Goal: Task Accomplishment & Management: Manage account settings

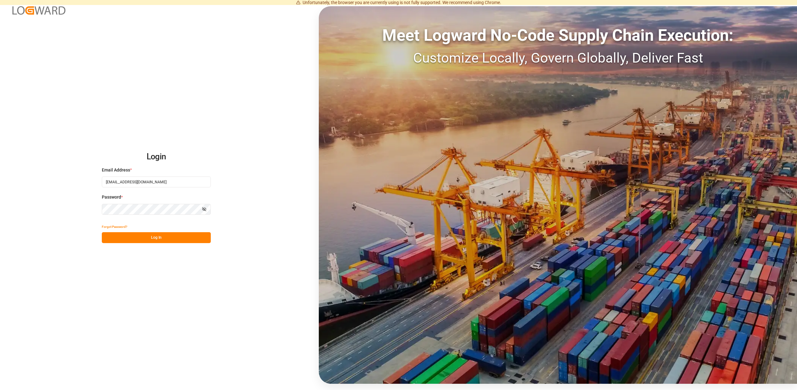
click at [164, 235] on button "Log In" at bounding box center [156, 237] width 109 height 11
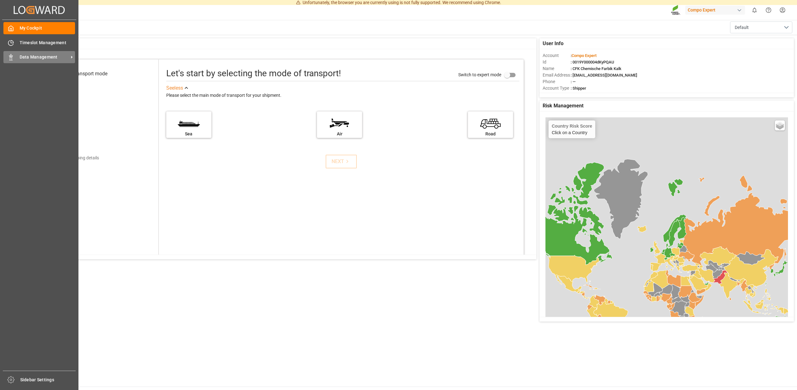
click at [36, 57] on span "Data Management" at bounding box center [44, 57] width 49 height 7
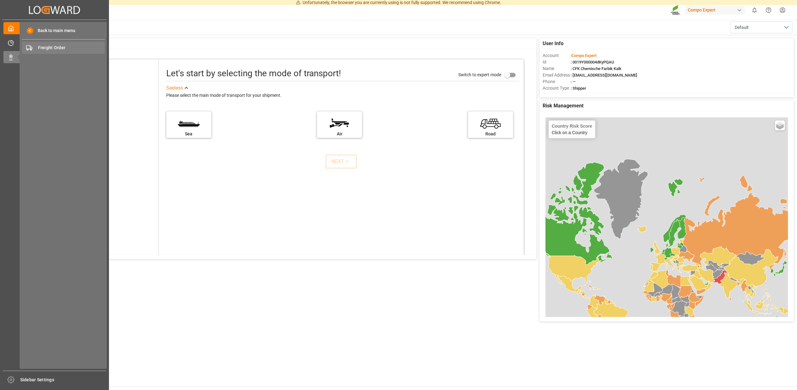
click at [51, 49] on span "Freight Order" at bounding box center [71, 48] width 67 height 7
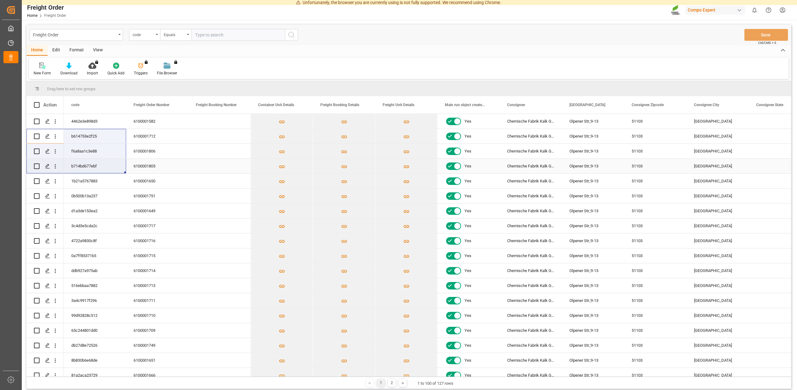
drag, startPoint x: 75, startPoint y: 161, endPoint x: 65, endPoint y: 186, distance: 27.3
click at [92, 177] on div "Yes" at bounding box center [408, 245] width 764 height 263
click at [85, 37] on div "Freight Order" at bounding box center [74, 35] width 83 height 8
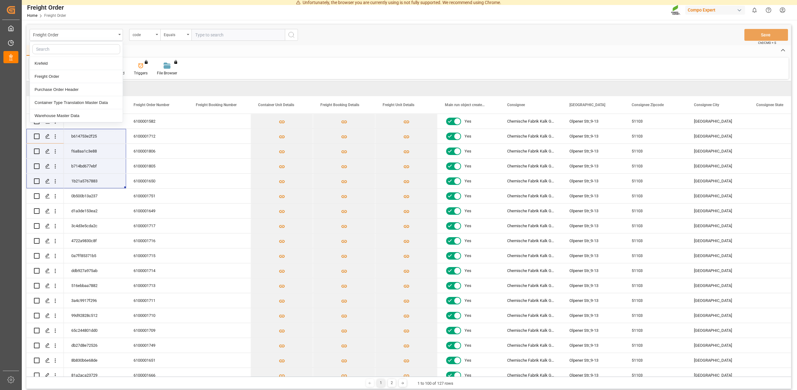
click at [358, 74] on div "New Form Download Import You don't have permission for this feature. Contact ad…" at bounding box center [409, 68] width 760 height 21
click at [150, 134] on div "6100001712" at bounding box center [157, 136] width 62 height 15
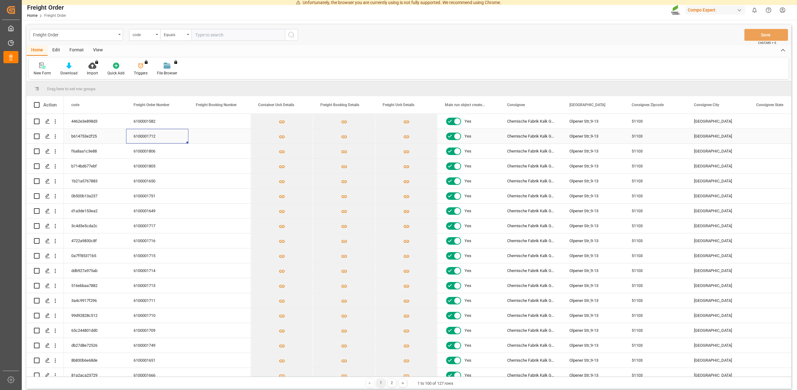
click at [143, 138] on div "6100001712" at bounding box center [157, 136] width 62 height 15
click at [39, 137] on input "Press Space to toggle row selection (unchecked)" at bounding box center [37, 137] width 6 height 6
checkbox input "true"
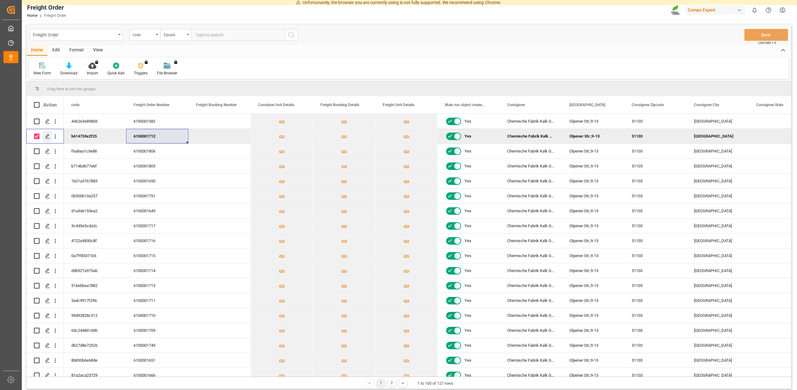
click at [46, 138] on polygon "Press SPACE to deselect this row." at bounding box center [47, 135] width 3 height 3
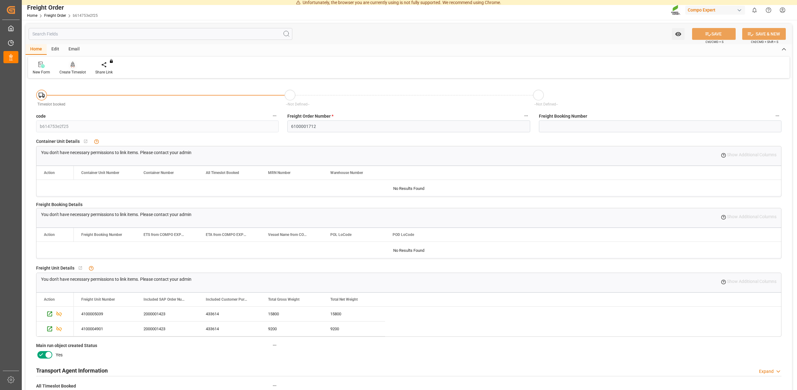
click at [72, 72] on div "Create Timeslot" at bounding box center [72, 72] width 26 height 6
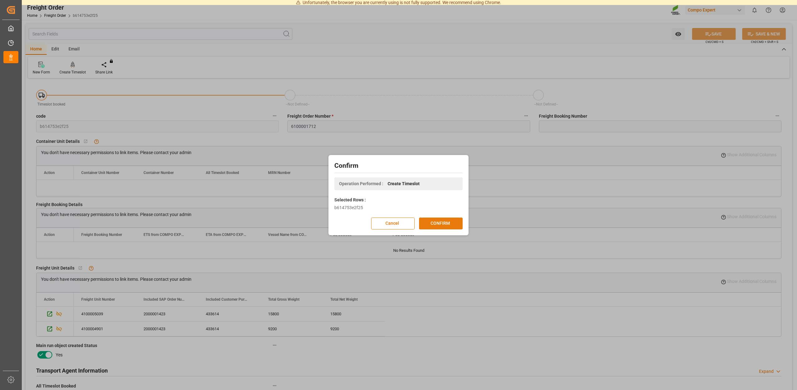
click at [435, 223] on button "CONFIRM" at bounding box center [441, 224] width 44 height 12
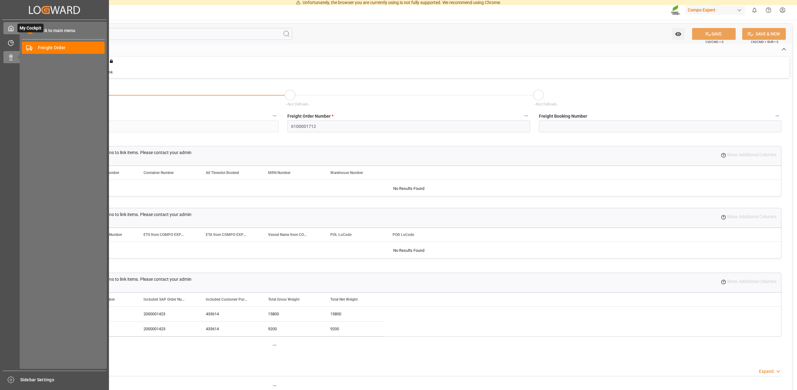
click at [9, 29] on icon at bounding box center [11, 28] width 6 height 6
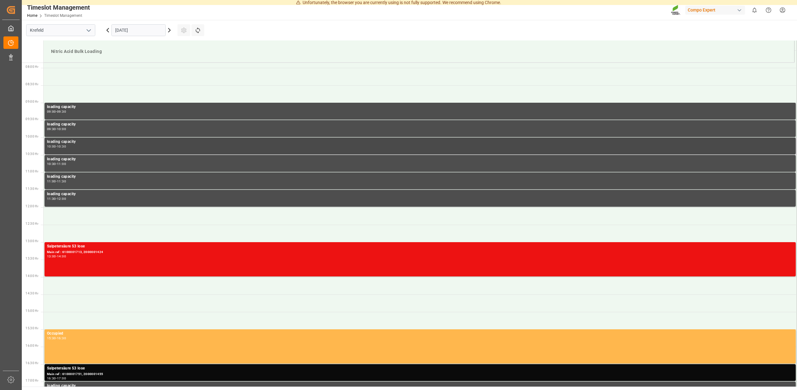
scroll to position [275, 0]
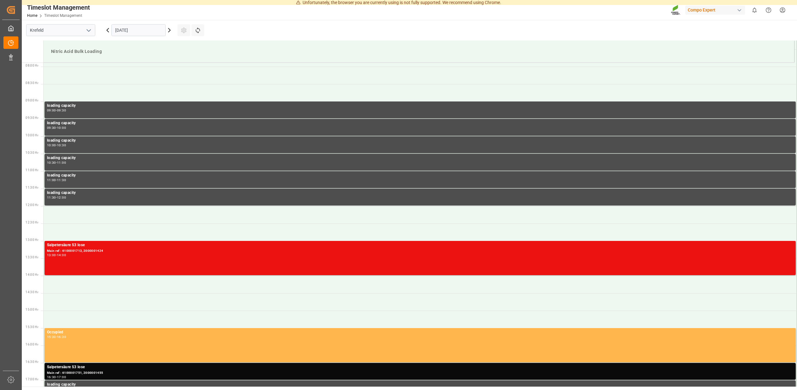
click at [147, 29] on input "[DATE]" at bounding box center [138, 30] width 54 height 12
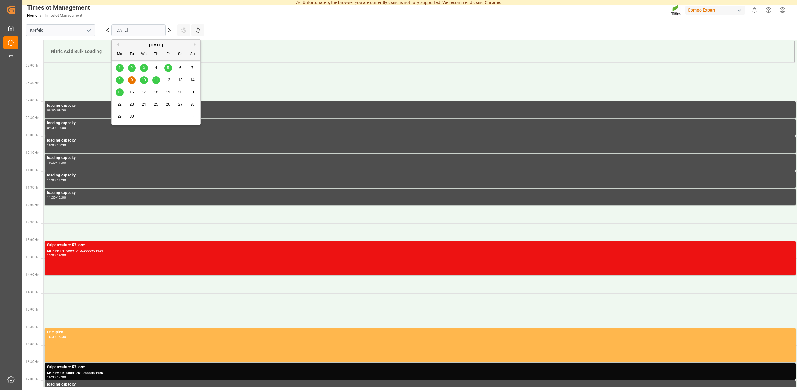
click at [143, 78] on span "10" at bounding box center [144, 80] width 4 height 4
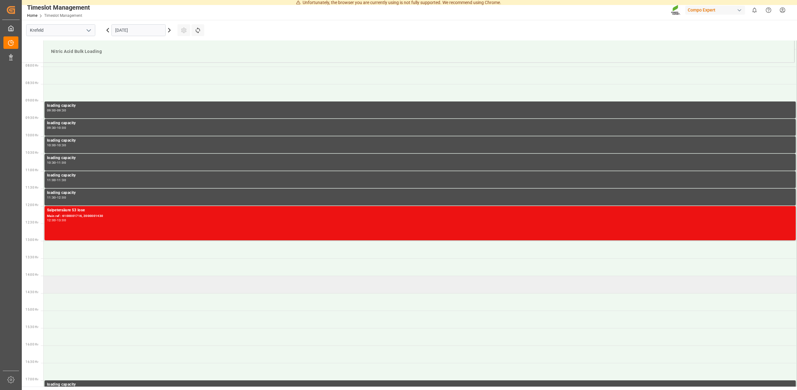
click at [68, 283] on td at bounding box center [420, 284] width 753 height 17
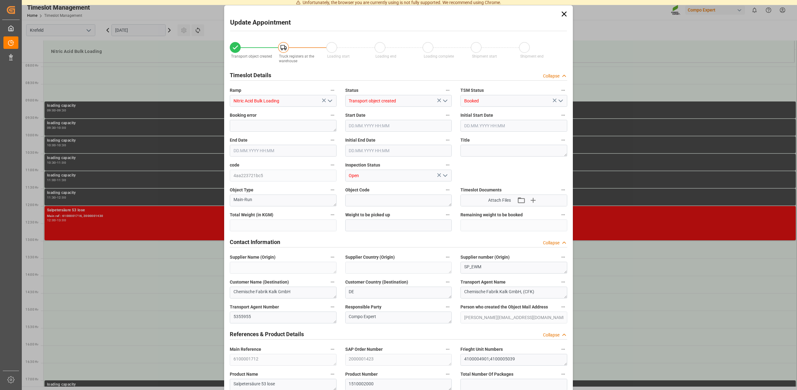
type input "10.09.2025 14:00"
type input "10.09.2025 14:30"
type input "25000"
type input "0"
type input "04.09.2025 13:40"
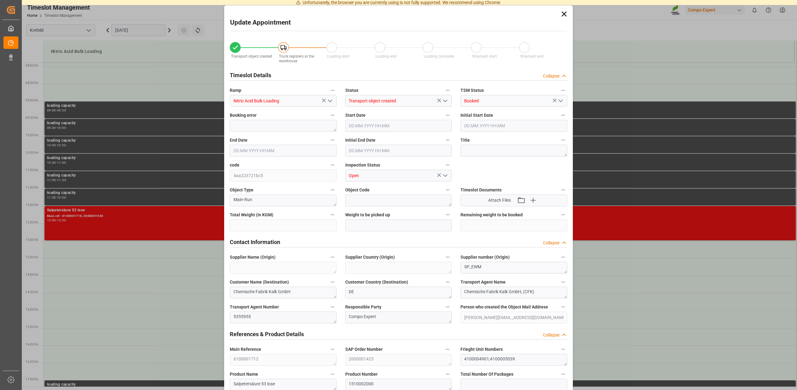
type input "09.09.2025 07:09"
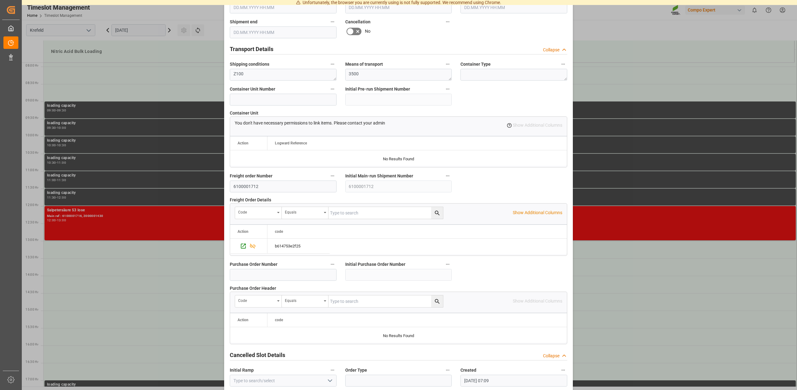
scroll to position [473, 0]
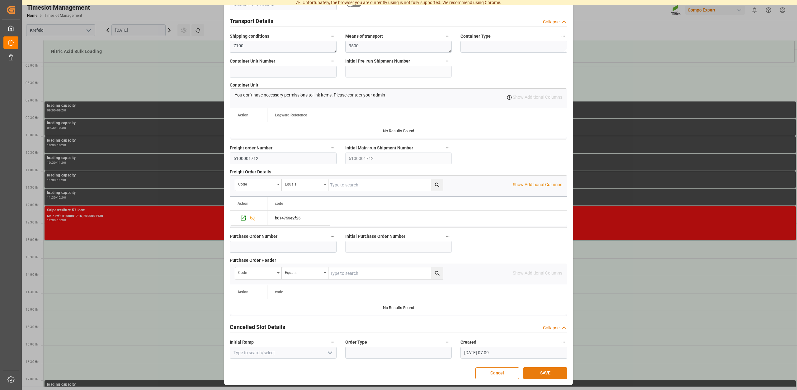
click at [541, 374] on button "SAVE" at bounding box center [545, 373] width 44 height 12
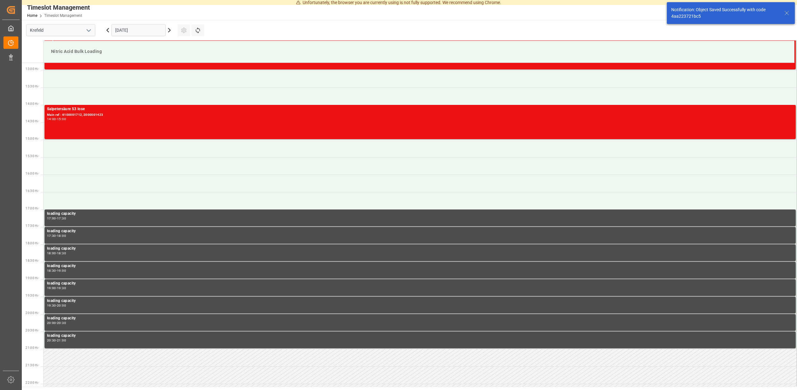
scroll to position [449, 0]
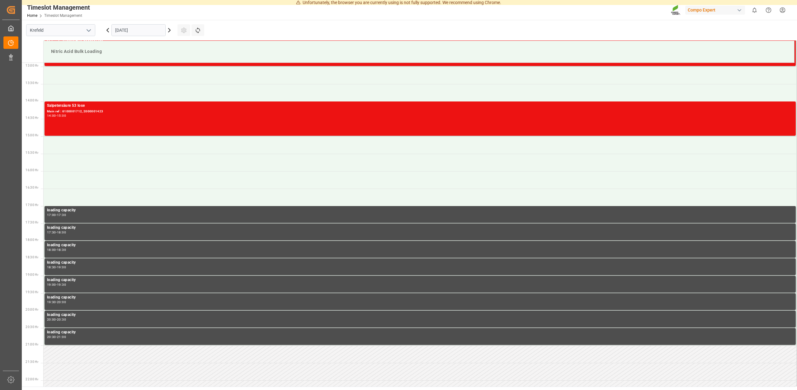
click at [142, 31] on input "[DATE]" at bounding box center [138, 30] width 54 height 12
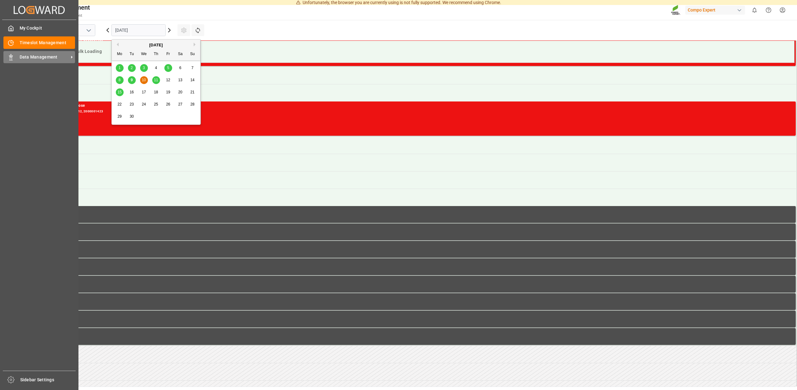
click at [42, 55] on span "Data Management" at bounding box center [44, 57] width 49 height 7
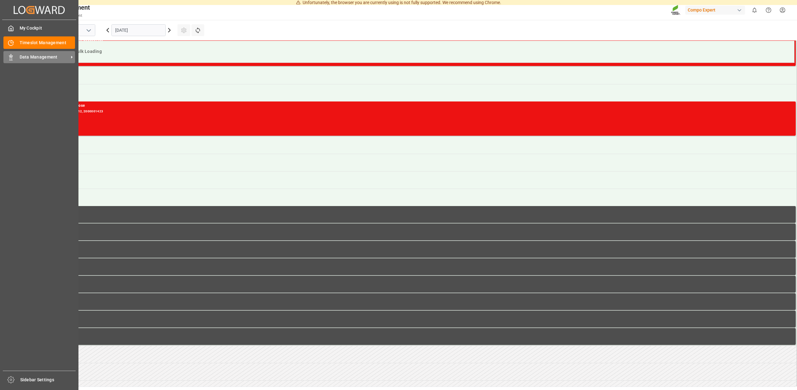
click at [22, 57] on span "Data Management" at bounding box center [44, 57] width 49 height 7
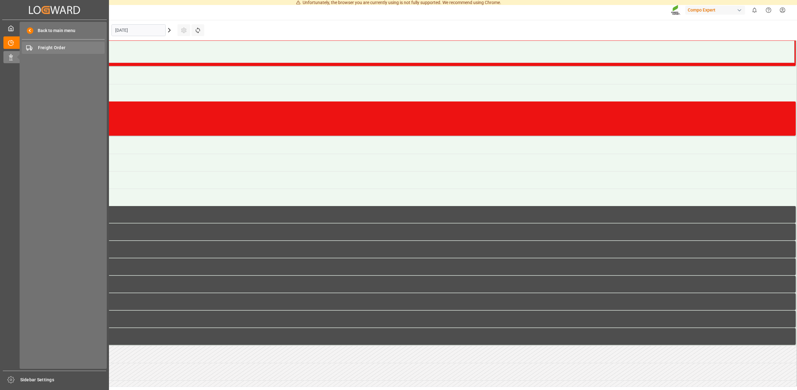
click at [44, 49] on span "Freight Order" at bounding box center [71, 48] width 67 height 7
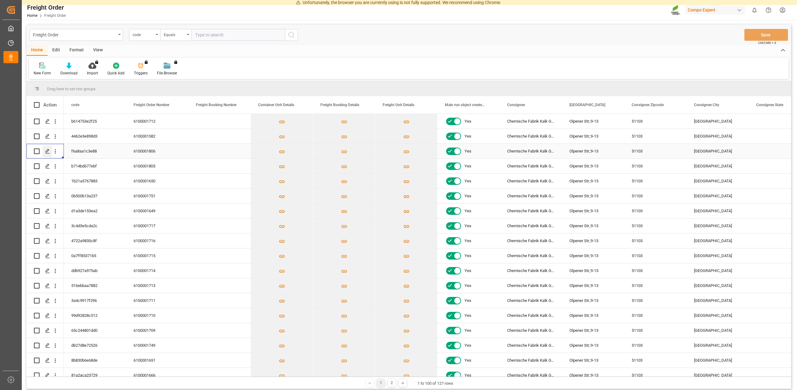
click at [46, 151] on polygon "Press SPACE to select this row." at bounding box center [47, 150] width 3 height 3
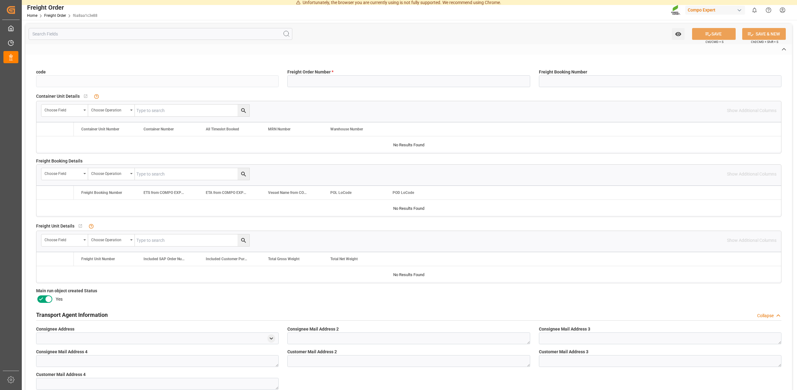
type input "f6a8aa1c3e88"
type input "6100001806"
type input "No"
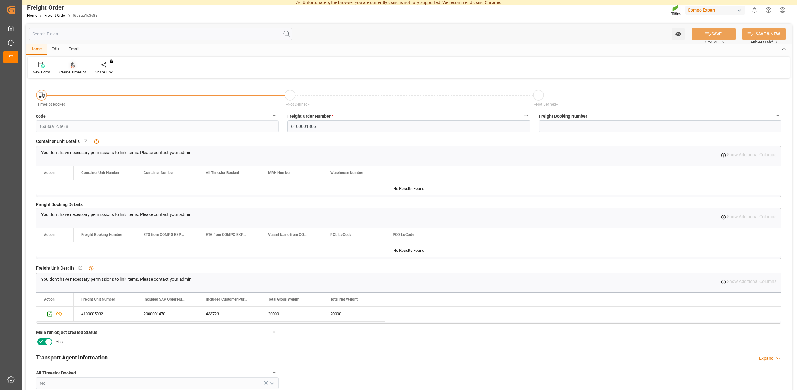
click at [75, 71] on div "Create Timeslot" at bounding box center [72, 72] width 26 height 6
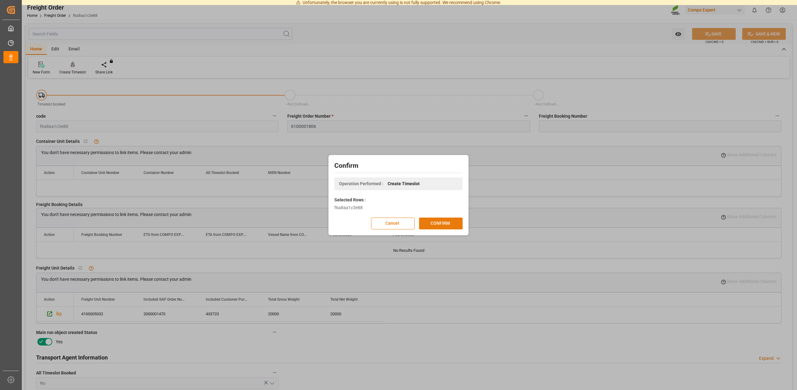
click at [435, 222] on button "CONFIRM" at bounding box center [441, 224] width 44 height 12
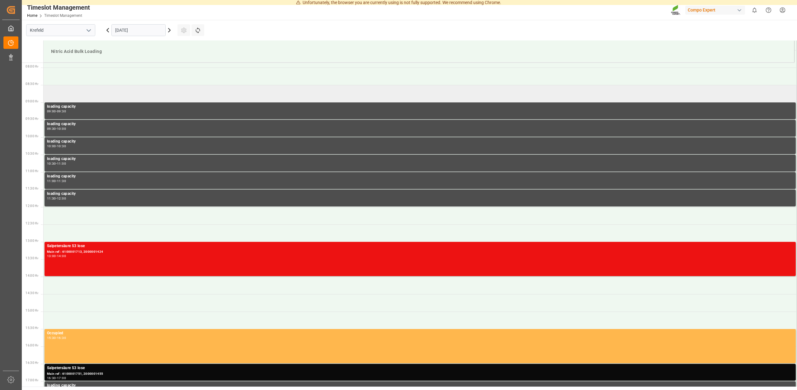
scroll to position [275, 0]
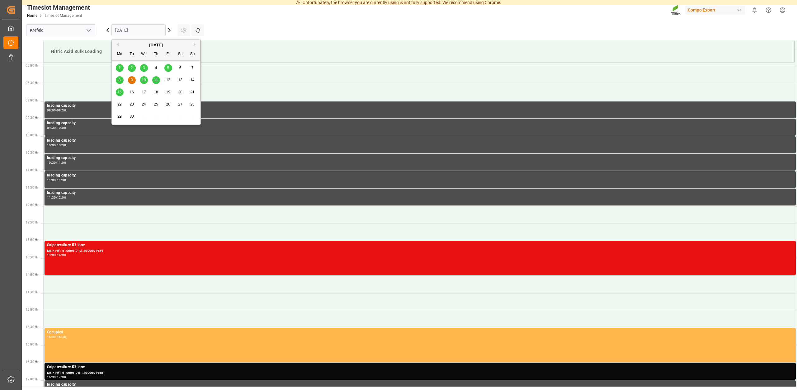
drag, startPoint x: 148, startPoint y: 31, endPoint x: 152, endPoint y: 31, distance: 4.4
click at [147, 31] on input "[DATE]" at bounding box center [138, 30] width 54 height 12
click at [170, 31] on icon at bounding box center [169, 29] width 7 height 7
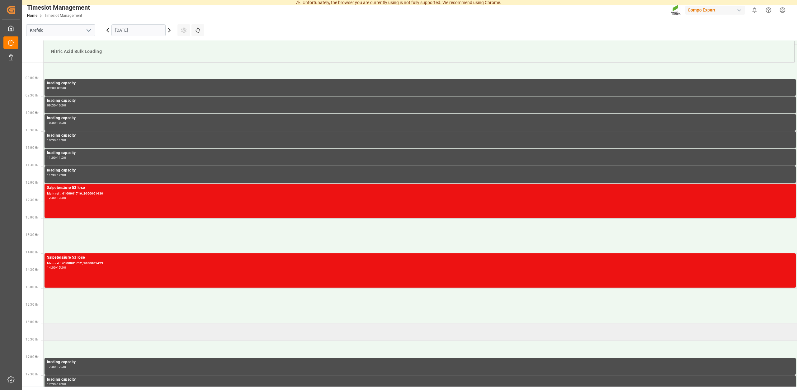
scroll to position [307, 0]
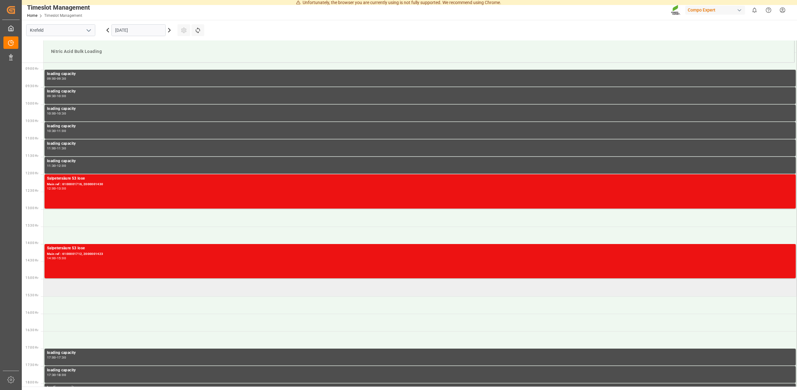
click at [64, 287] on td at bounding box center [420, 287] width 753 height 17
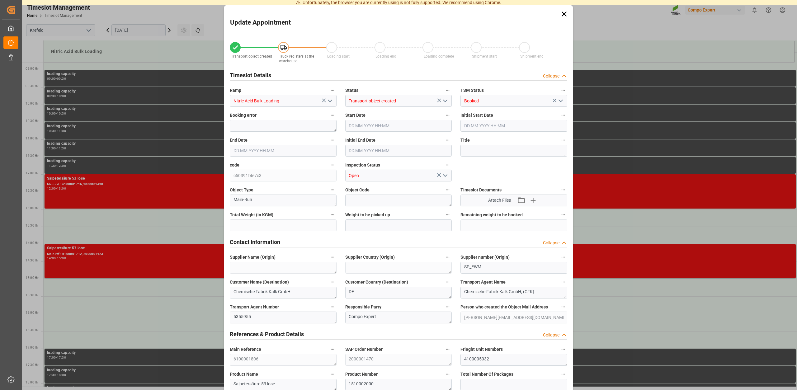
type input "[DATE] 15:00"
type input "[DATE] 15:30"
type input "20000"
type input "0"
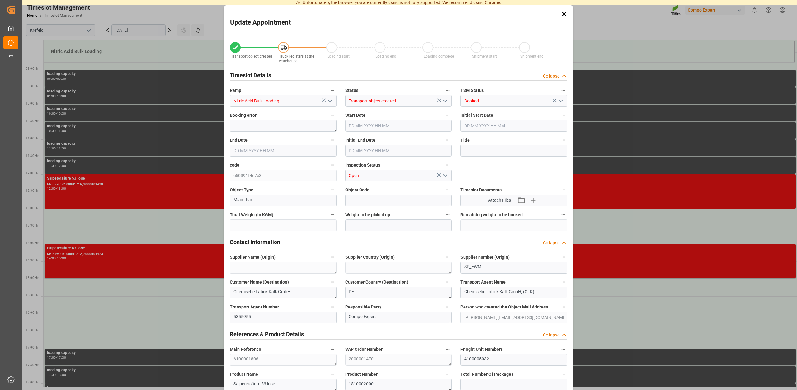
type input "[DATE] 17:03"
type input "[DATE] 07:10"
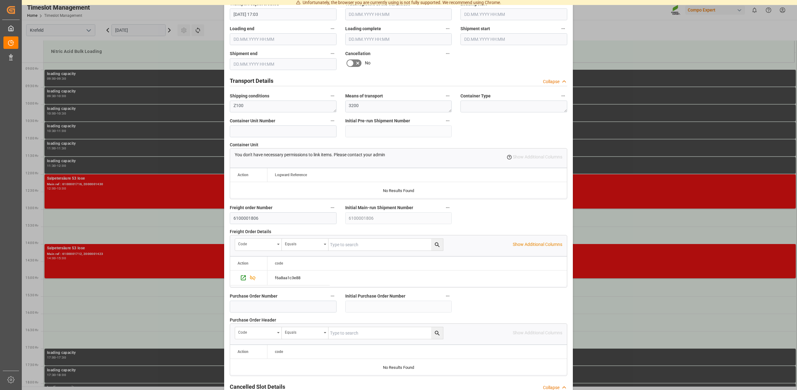
scroll to position [473, 0]
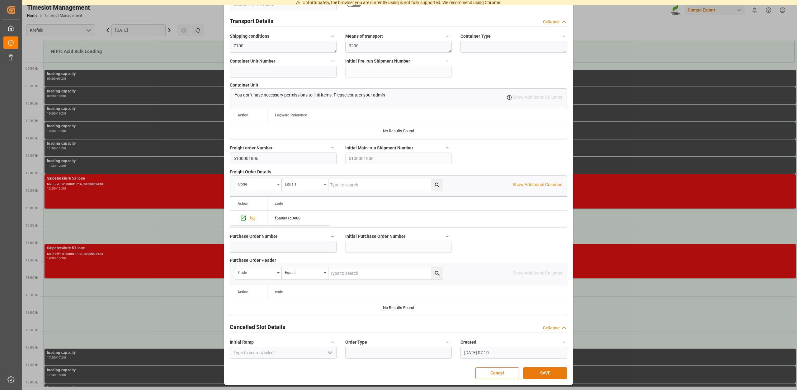
click at [542, 372] on button "SAVE" at bounding box center [545, 373] width 44 height 12
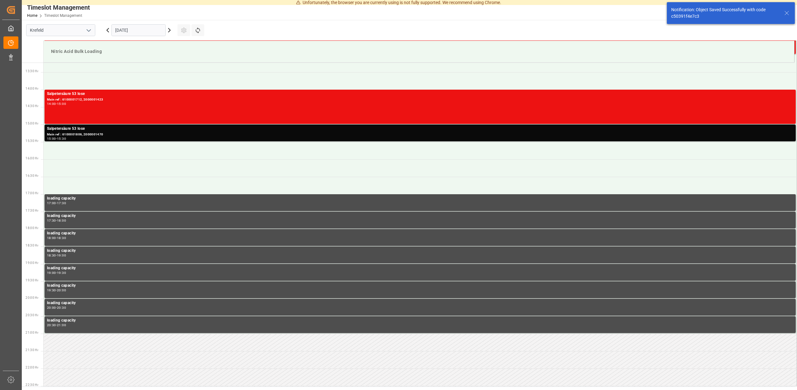
scroll to position [462, 0]
